Goal: Information Seeking & Learning: Learn about a topic

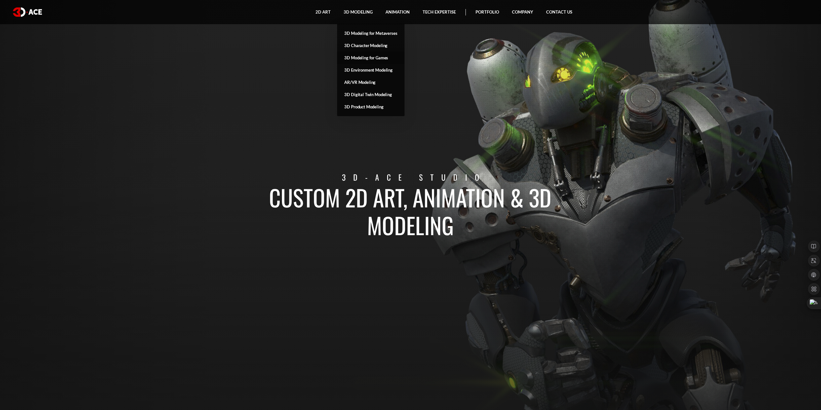
click at [371, 56] on link "3D Modeling for Games" at bounding box center [370, 58] width 67 height 12
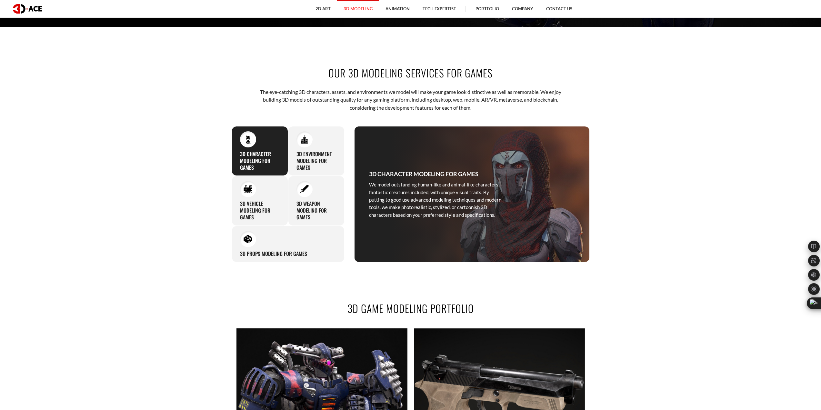
scroll to position [387, 0]
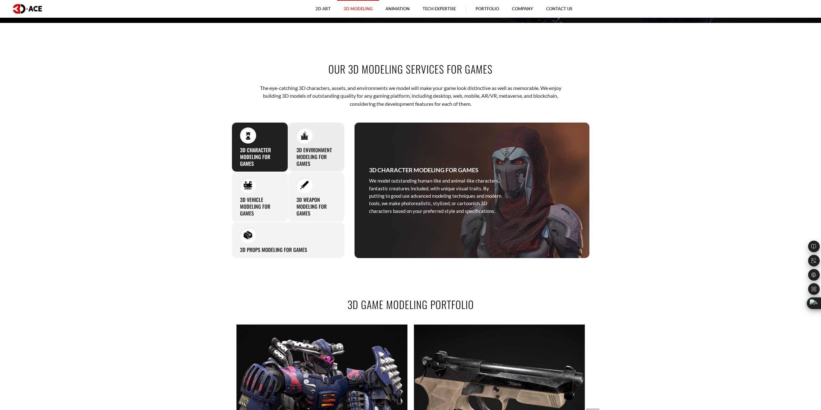
click at [312, 148] on h3 "3D Environment Modeling for Games" at bounding box center [317, 157] width 40 height 20
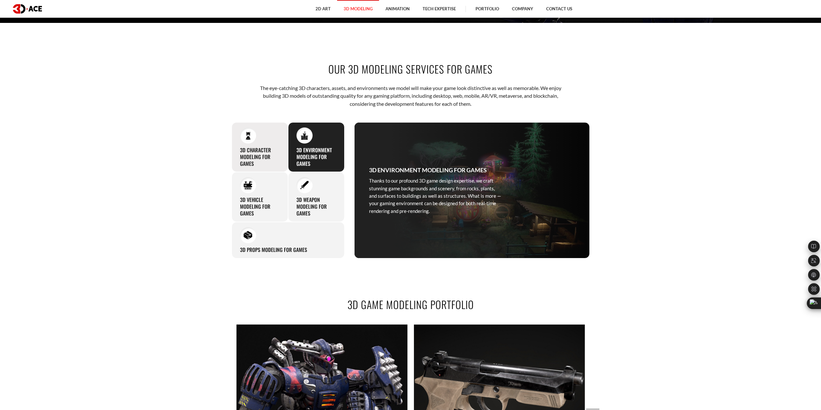
click at [270, 149] on h3 "3D Character Modeling for Games" at bounding box center [260, 157] width 40 height 20
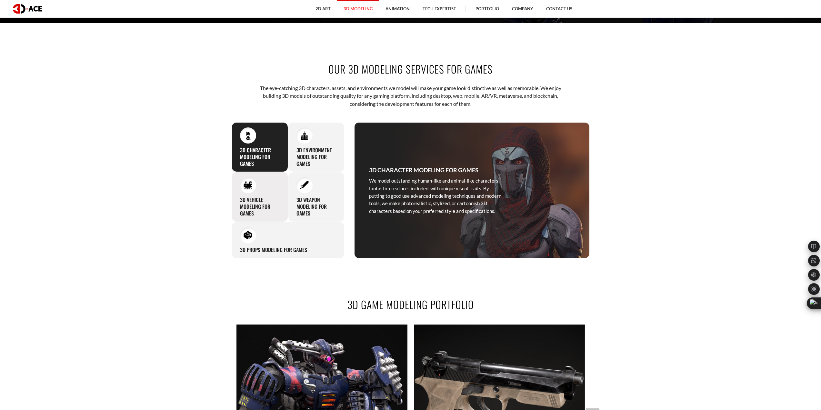
click at [270, 187] on div "3D Vehicle Modeling for Games With hundreds of successful game projects behind …" at bounding box center [260, 197] width 56 height 50
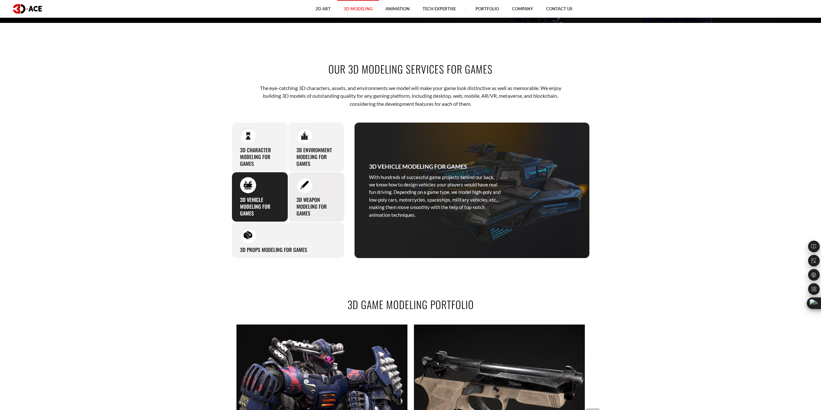
click at [309, 196] on div "3D Weapon Modeling for Games Our team of capable artists create a variety of st…" at bounding box center [316, 197] width 56 height 50
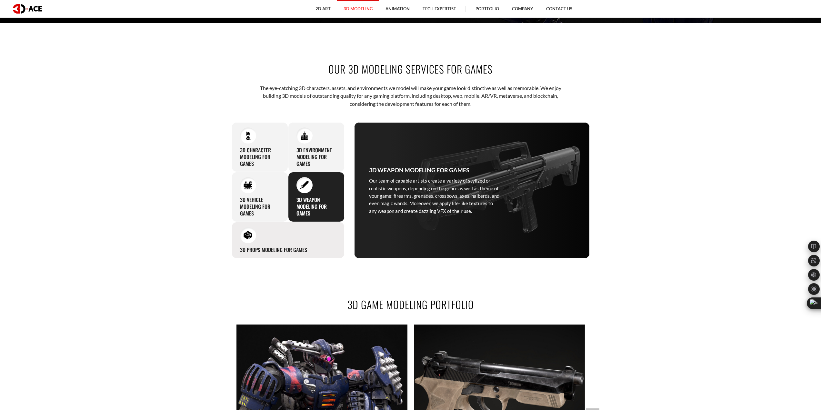
click at [300, 233] on div "3D Props Modeling for Games While modeling game environments, we pay special at…" at bounding box center [288, 240] width 113 height 36
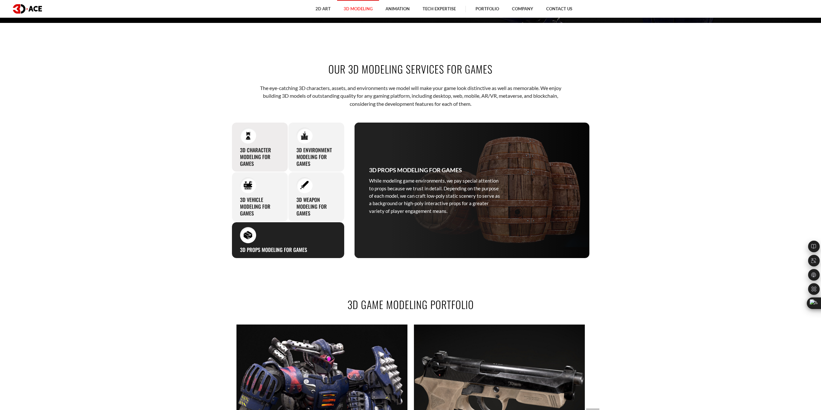
click at [264, 149] on h3 "3D Character Modeling for Games" at bounding box center [260, 157] width 40 height 20
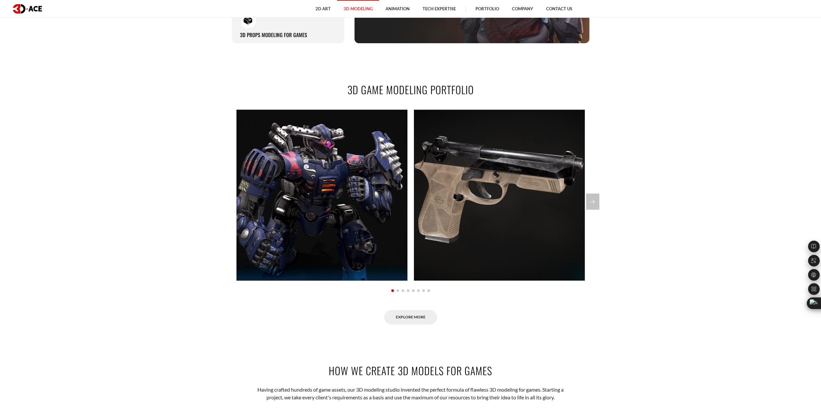
scroll to position [613, 0]
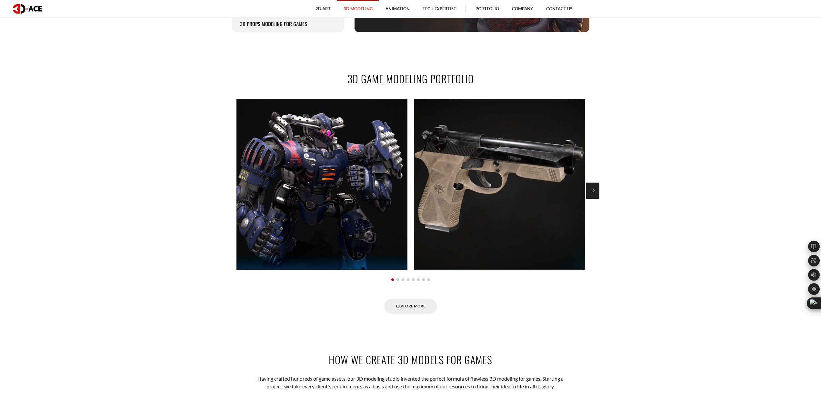
click at [597, 190] on div "Next slide" at bounding box center [592, 191] width 13 height 16
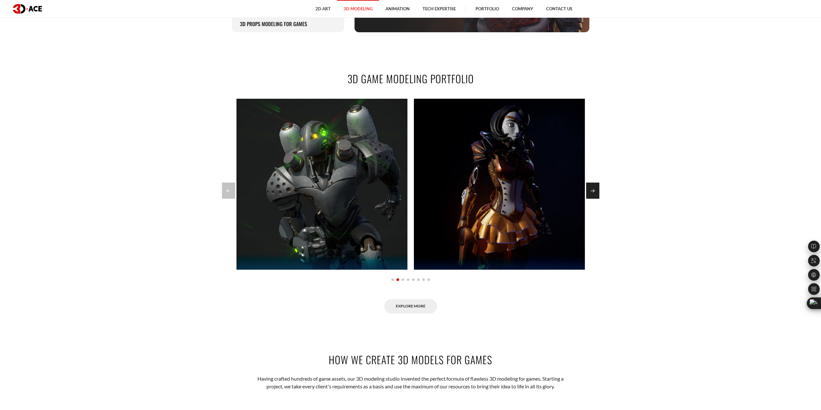
click at [597, 190] on div "Next slide" at bounding box center [592, 191] width 13 height 16
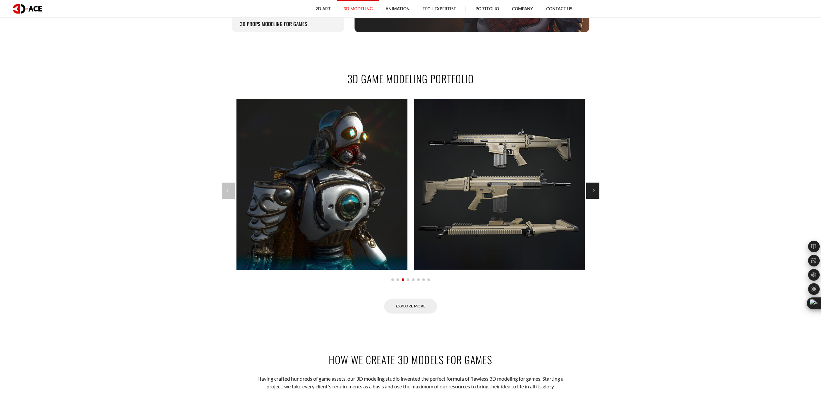
click at [597, 190] on div "Next slide" at bounding box center [592, 191] width 13 height 16
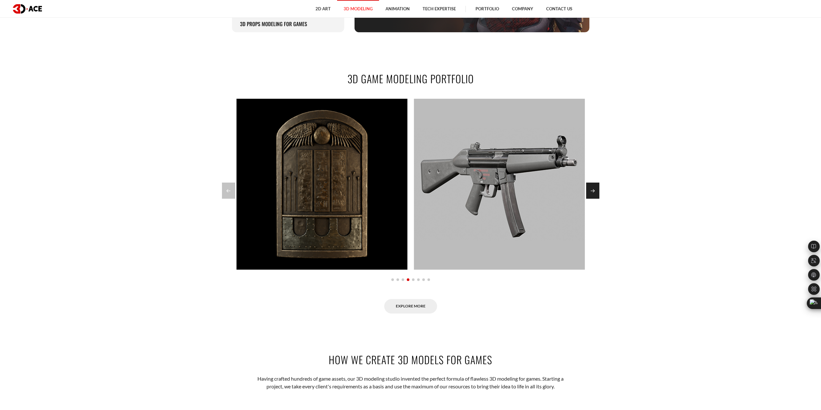
click at [597, 190] on div "Next slide" at bounding box center [592, 191] width 13 height 16
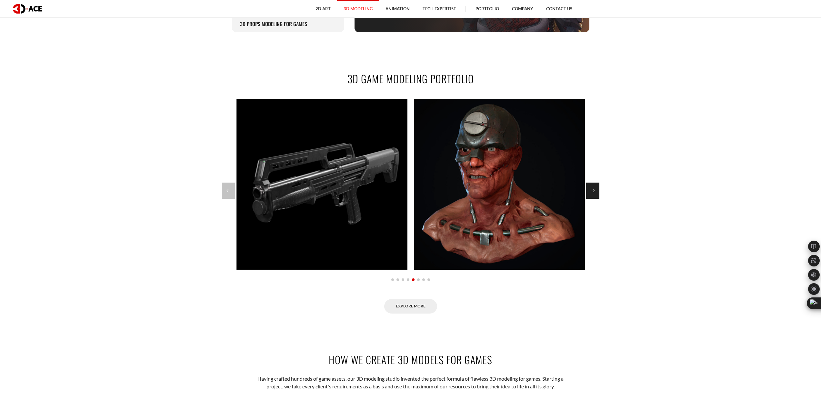
click at [597, 190] on div "Next slide" at bounding box center [592, 191] width 13 height 16
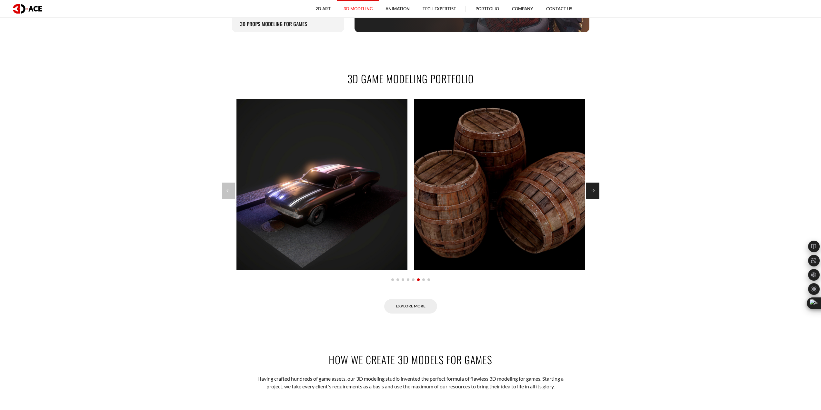
click at [597, 190] on div "Next slide" at bounding box center [592, 191] width 13 height 16
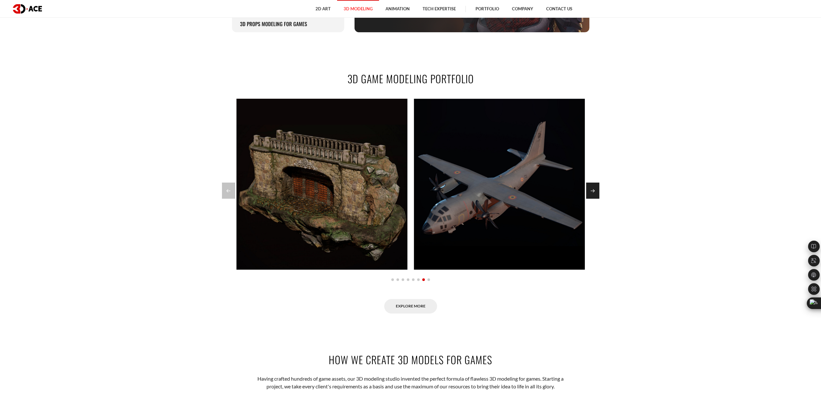
click at [596, 194] on div "Next slide" at bounding box center [592, 191] width 13 height 16
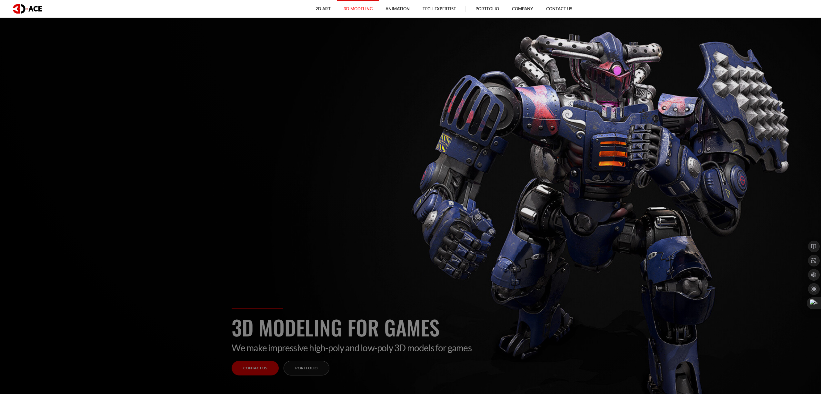
scroll to position [0, 0]
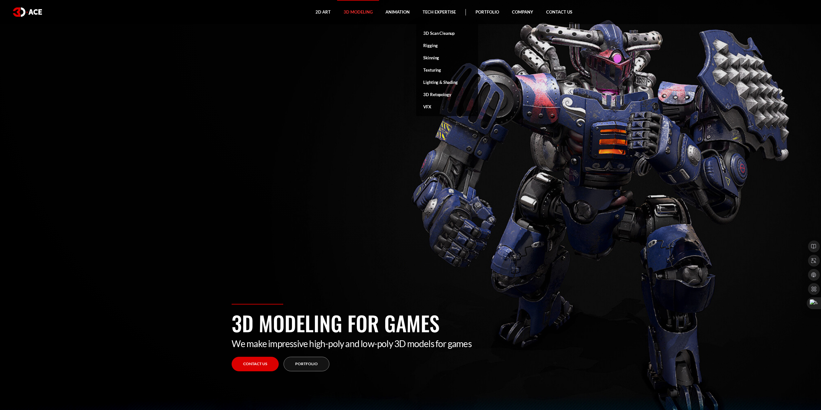
click at [436, 95] on link "3D Retopology" at bounding box center [447, 94] width 62 height 12
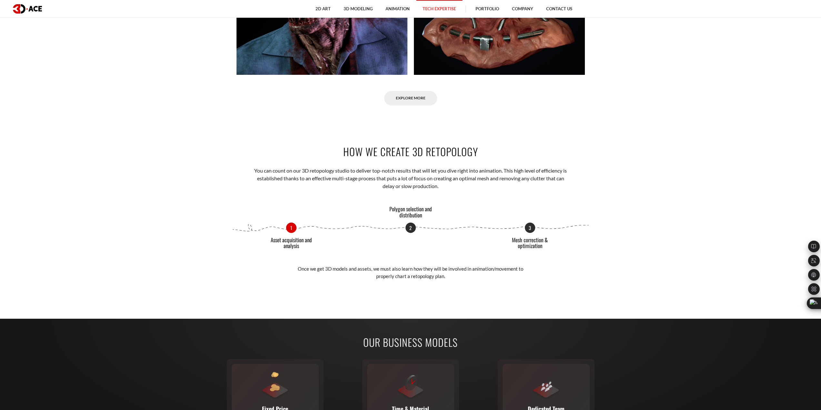
scroll to position [807, 0]
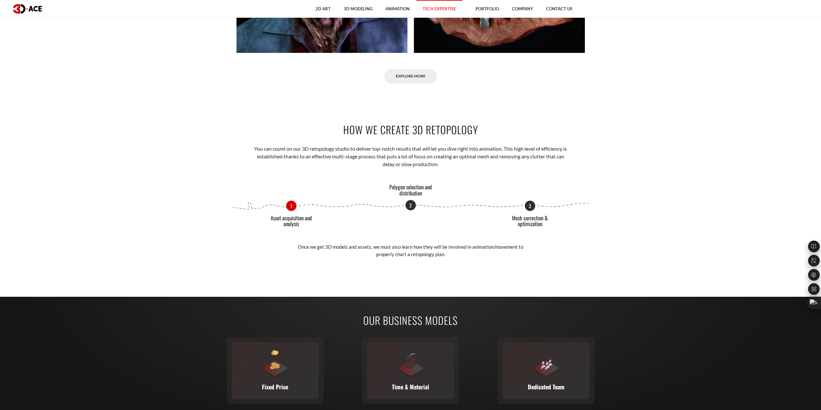
click at [413, 193] on p "Polygon selection and distribution" at bounding box center [411, 190] width 48 height 12
click at [525, 208] on p "3" at bounding box center [530, 205] width 10 height 10
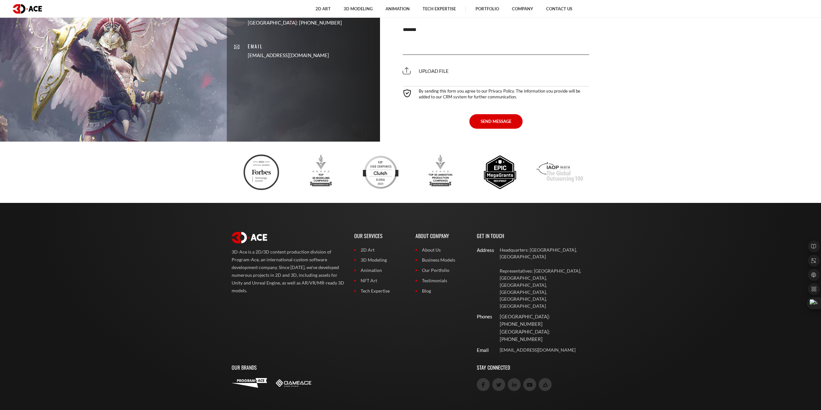
scroll to position [2358, 0]
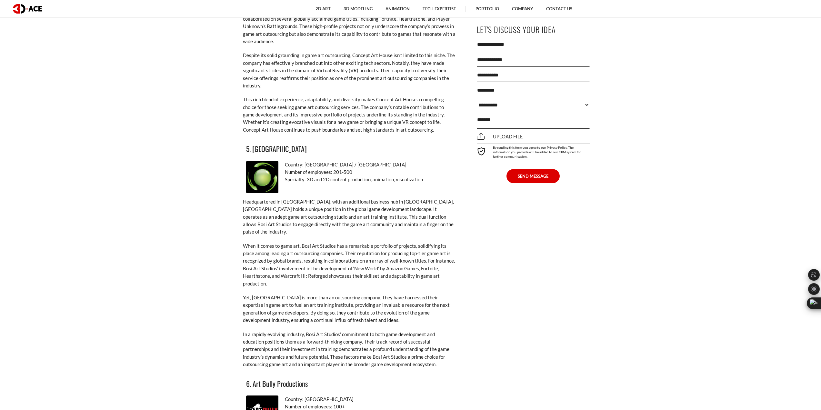
scroll to position [1646, 0]
